Goal: Transaction & Acquisition: Purchase product/service

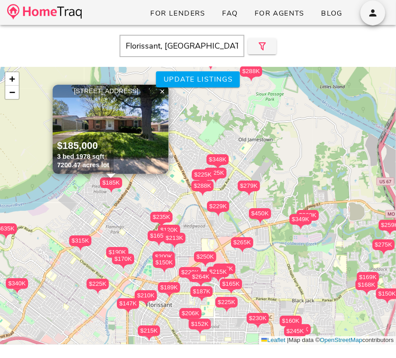
click at [203, 47] on input "Florissant, [GEOGRAPHIC_DATA]" at bounding box center [181, 46] width 125 height 22
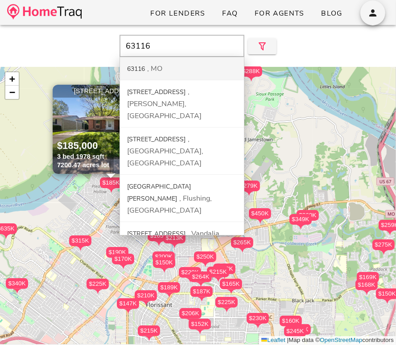
click at [194, 64] on div "63116 [GEOGRAPHIC_DATA]" at bounding box center [182, 68] width 124 height 23
type input "63116, [GEOGRAPHIC_DATA]"
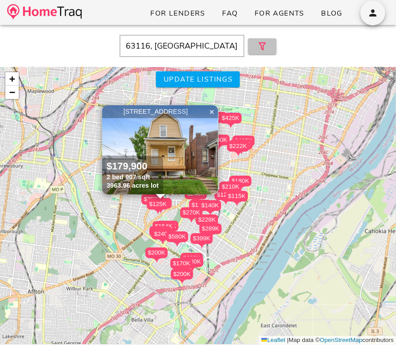
click at [260, 49] on icon "button" at bounding box center [262, 46] width 11 height 11
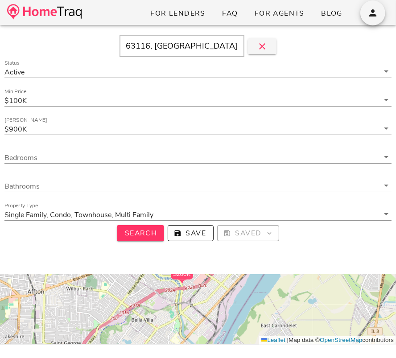
click at [157, 127] on input "[PERSON_NAME]" at bounding box center [204, 129] width 350 height 12
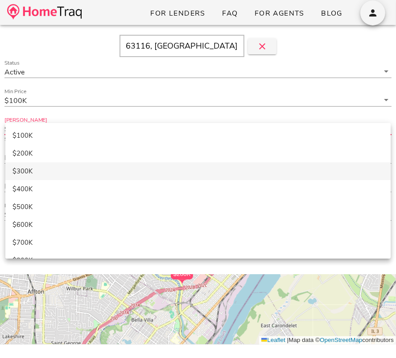
click at [126, 165] on div "$300K" at bounding box center [197, 170] width 371 height 15
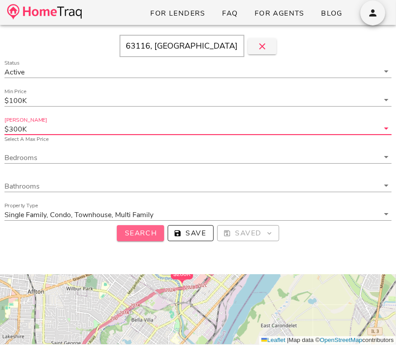
click at [135, 233] on span "Search" at bounding box center [140, 233] width 33 height 10
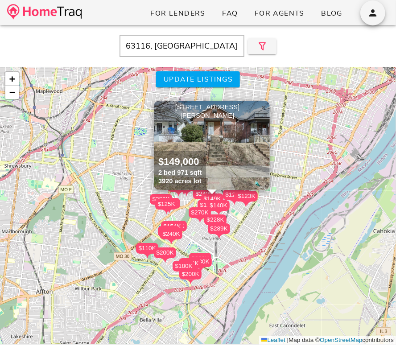
click at [267, 108] on link "×" at bounding box center [263, 107] width 13 height 13
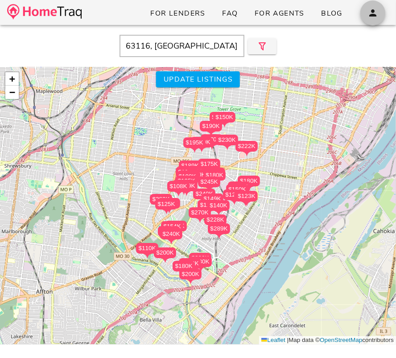
click at [371, 17] on icon "button" at bounding box center [372, 13] width 11 height 11
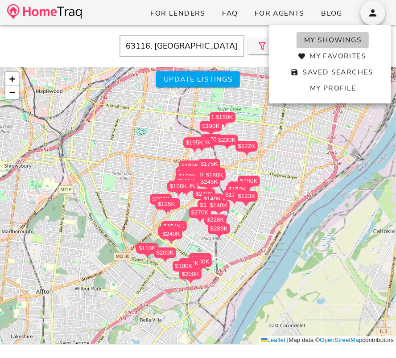
click at [339, 34] on link "My Showings" at bounding box center [332, 40] width 73 height 16
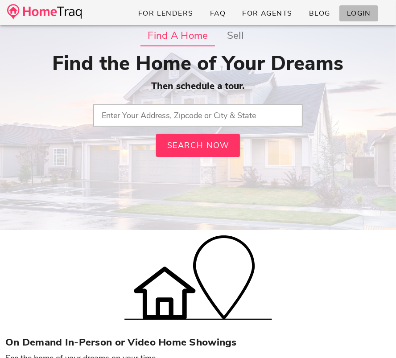
click at [368, 10] on span "Login" at bounding box center [358, 13] width 25 height 10
click at [148, 114] on input "text" at bounding box center [197, 115] width 209 height 22
type input "63301, MO"
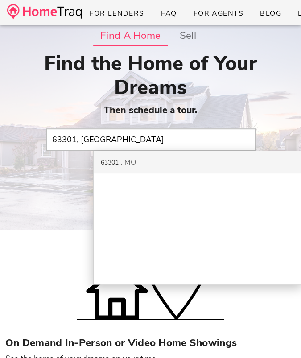
click at [175, 151] on div "63301 MO" at bounding box center [198, 162] width 208 height 23
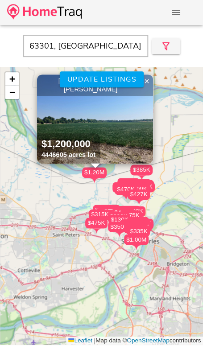
drag, startPoint x: 161, startPoint y: 206, endPoint x: 103, endPoint y: 197, distance: 58.5
click at [103, 197] on div "$265K $475K $775K $300K $350K $335K $440K $375K $160K $530K $490K $459K $380K $…" at bounding box center [101, 206] width 203 height 278
